Goal: Transaction & Acquisition: Book appointment/travel/reservation

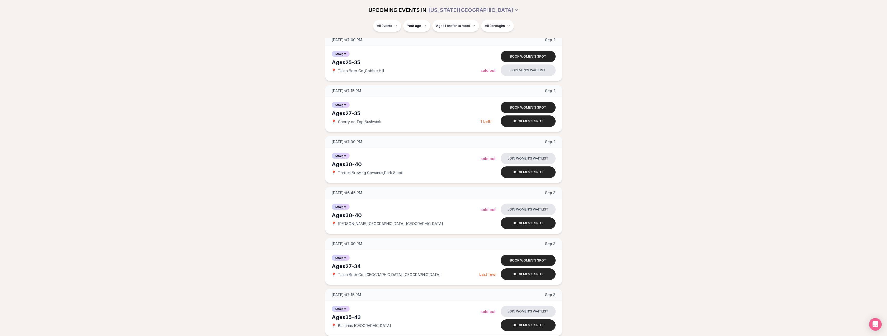
scroll to position [539, 0]
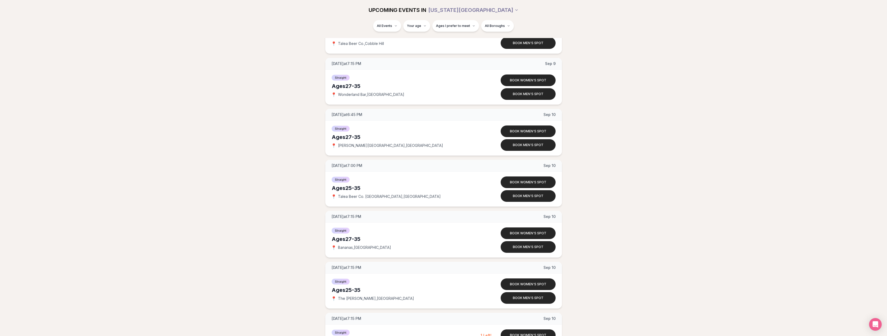
drag, startPoint x: 640, startPoint y: 269, endPoint x: 576, endPoint y: 104, distance: 177.2
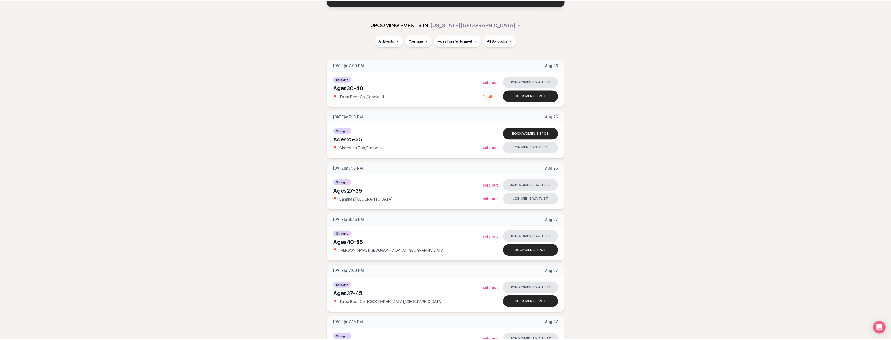
scroll to position [0, 0]
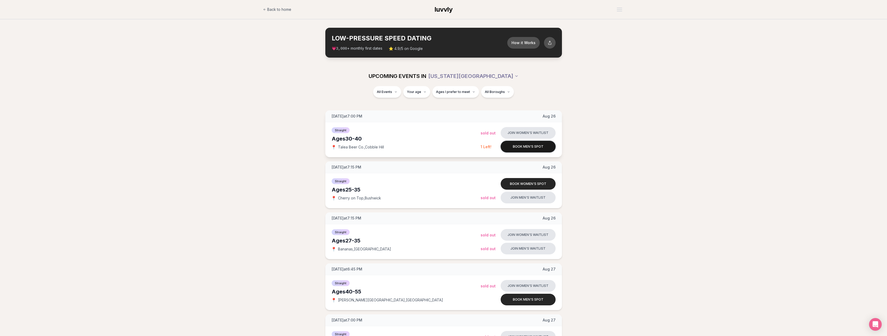
click at [517, 145] on button "Book men's spot" at bounding box center [528, 147] width 55 height 12
click at [510, 148] on button "Book men's spot" at bounding box center [528, 147] width 55 height 12
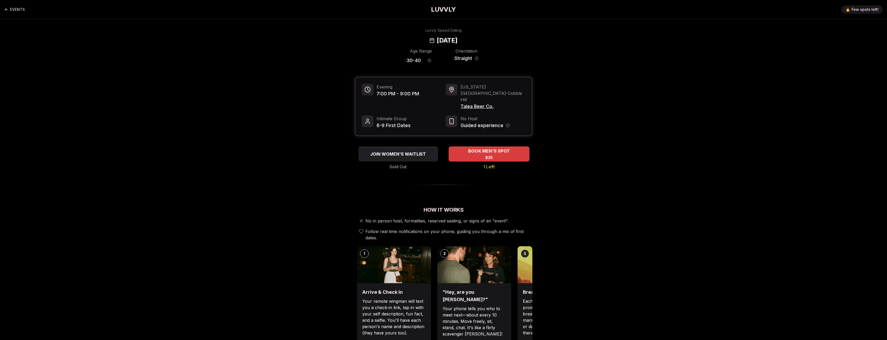
click at [467, 147] on div "BOOK MEN'S SPOT $25" at bounding box center [488, 154] width 81 height 15
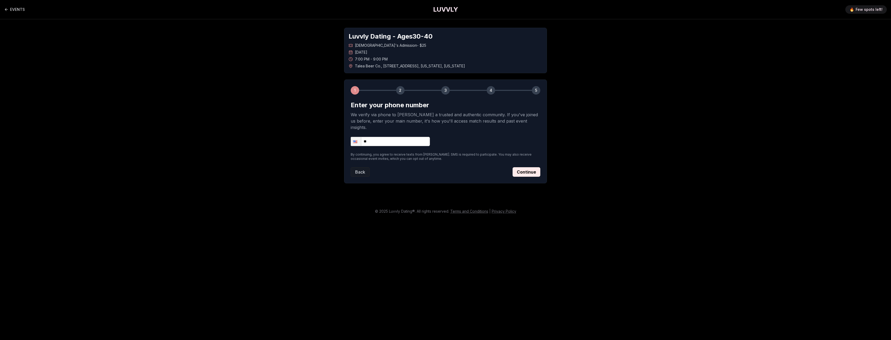
click at [396, 137] on input "**" at bounding box center [390, 141] width 79 height 9
type input "**********"
click at [529, 167] on button "Continue" at bounding box center [526, 172] width 28 height 10
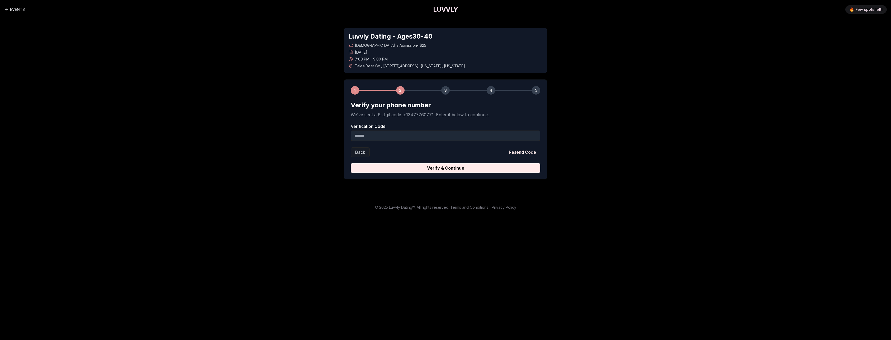
click at [384, 135] on input "Verification Code" at bounding box center [446, 135] width 190 height 11
type input "******"
click at [351, 163] on button "Verify & Continue" at bounding box center [446, 168] width 190 height 10
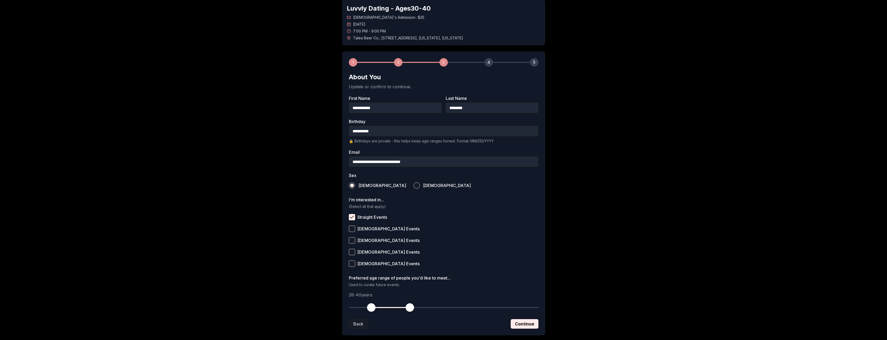
scroll to position [58, 0]
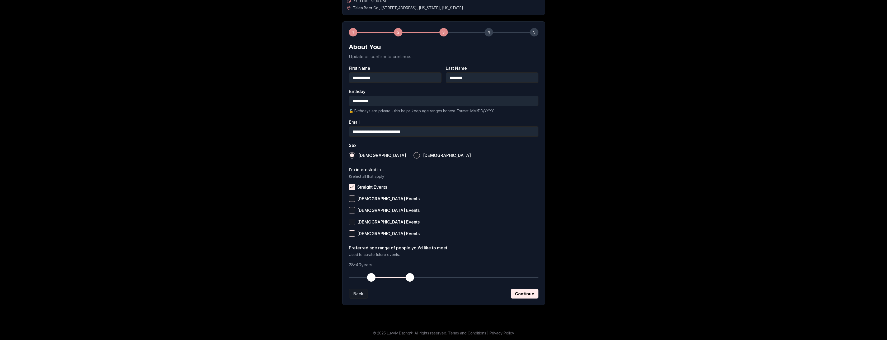
click at [410, 277] on span "button" at bounding box center [409, 277] width 8 height 8
click at [412, 277] on span "button" at bounding box center [409, 277] width 8 height 8
drag, startPoint x: 412, startPoint y: 277, endPoint x: 415, endPoint y: 276, distance: 3.1
click at [415, 276] on span "button" at bounding box center [416, 277] width 8 height 8
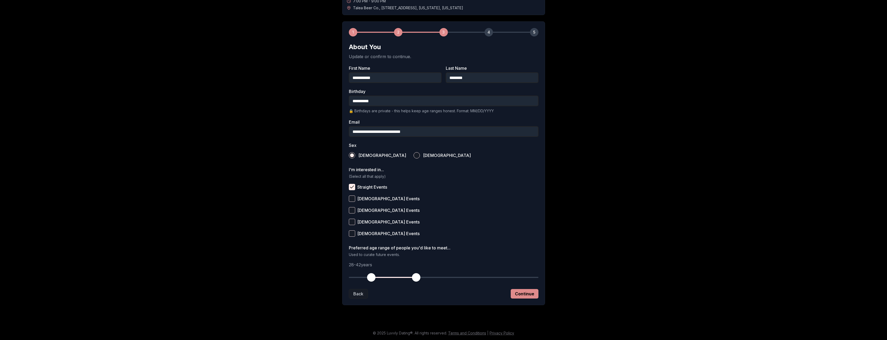
click at [527, 293] on button "Continue" at bounding box center [525, 294] width 28 height 10
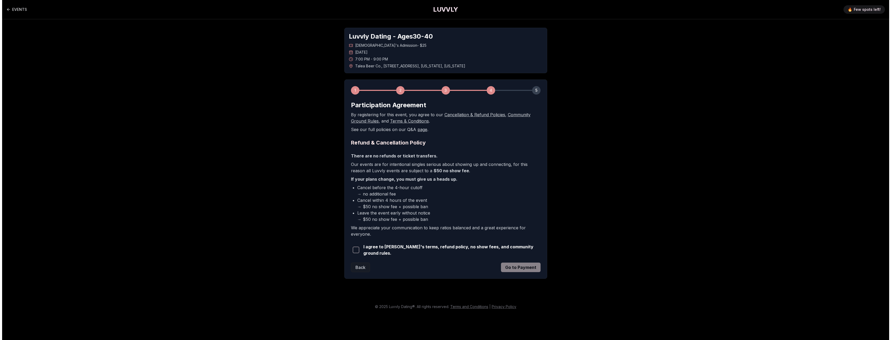
scroll to position [0, 0]
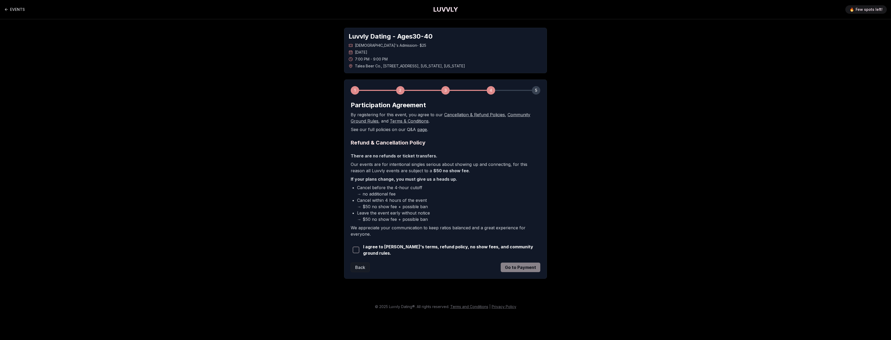
click at [357, 247] on span "button" at bounding box center [356, 250] width 6 height 6
click at [507, 265] on button "Go to Payment" at bounding box center [521, 267] width 40 height 10
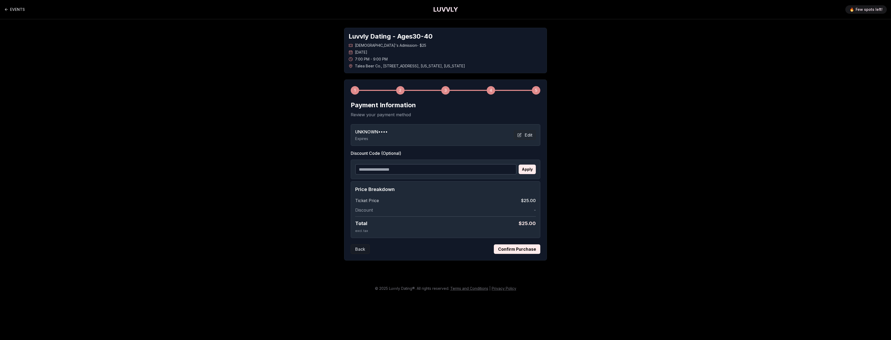
click at [503, 136] on div "UNKNOWN •••• Expires Edit" at bounding box center [445, 135] width 181 height 13
click at [518, 136] on button "Edit" at bounding box center [525, 135] width 22 height 10
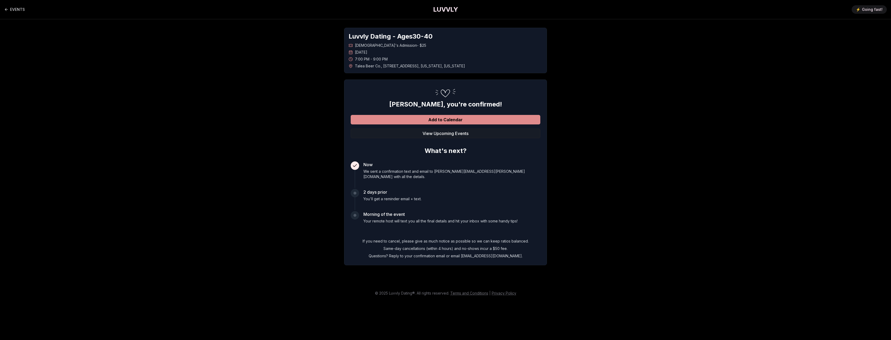
click at [400, 119] on button "Add to Calendar" at bounding box center [446, 120] width 190 height 10
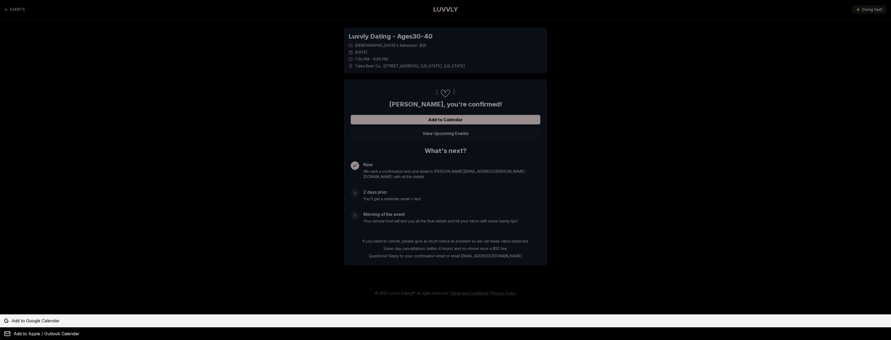
click at [46, 319] on span "Add to Google Calendar" at bounding box center [36, 320] width 48 height 6
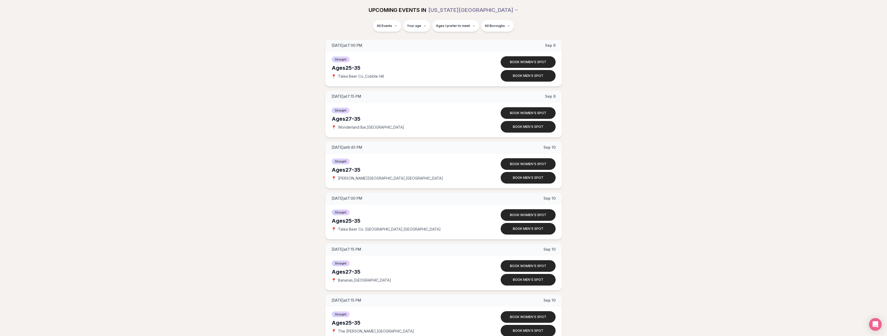
scroll to position [887, 0]
